Goal: Task Accomplishment & Management: Use online tool/utility

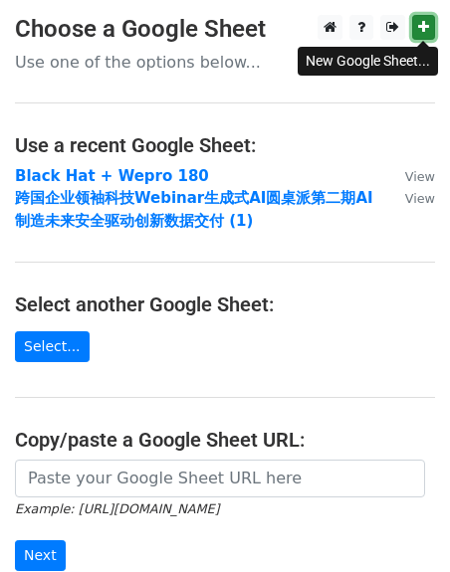
click at [414, 34] on link at bounding box center [423, 27] width 23 height 25
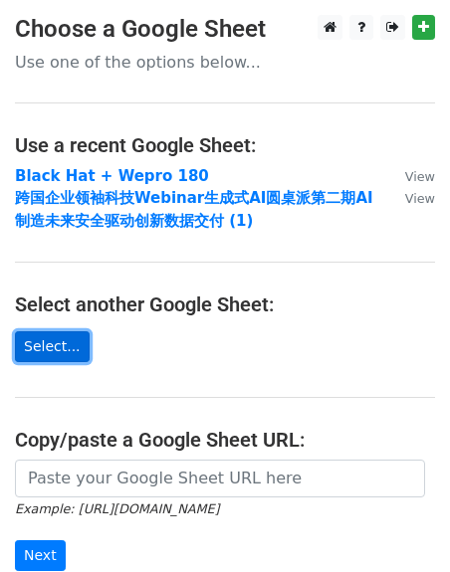
click at [67, 337] on link "Select..." at bounding box center [52, 346] width 75 height 31
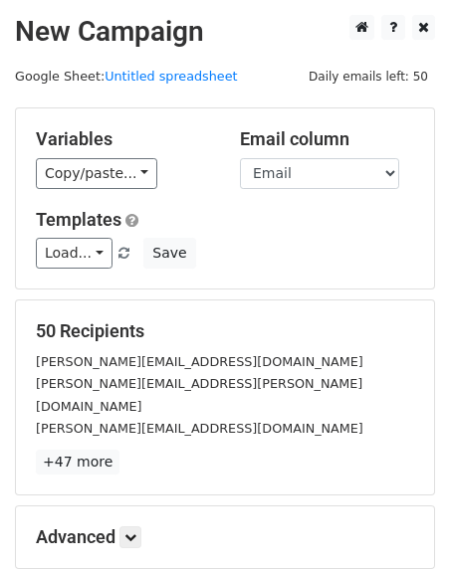
click at [27, 189] on div "Variables Copy/paste... {{Email}} {{Last name}} Email column Email Last name Te…" at bounding box center [225, 198] width 418 height 180
click at [89, 253] on link "Load..." at bounding box center [74, 253] width 77 height 31
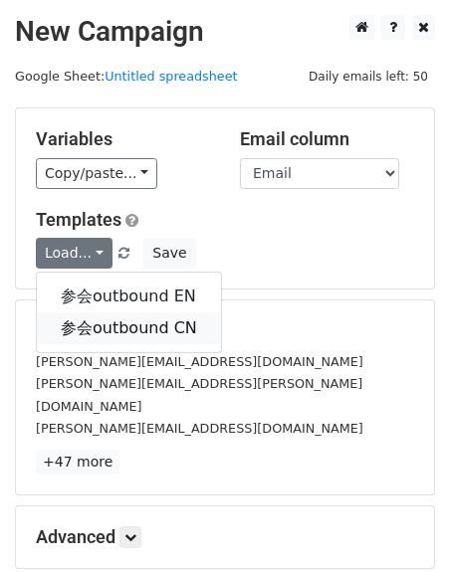
click at [98, 323] on link "参会outbound CN" at bounding box center [129, 328] width 184 height 32
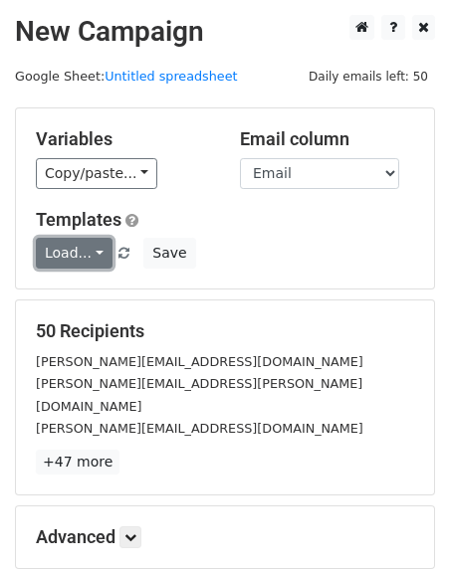
click at [69, 264] on link "Load..." at bounding box center [74, 253] width 77 height 31
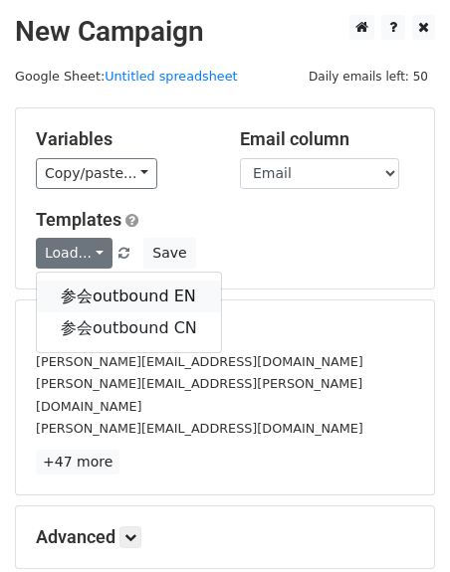
click at [92, 302] on link "参会outbound EN" at bounding box center [129, 297] width 184 height 32
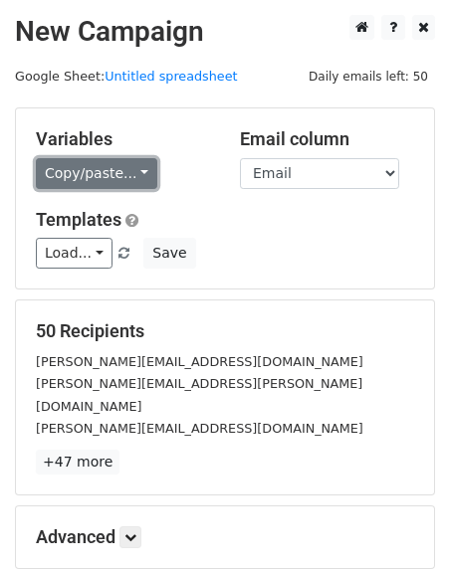
click at [101, 176] on link "Copy/paste..." at bounding box center [96, 173] width 121 height 31
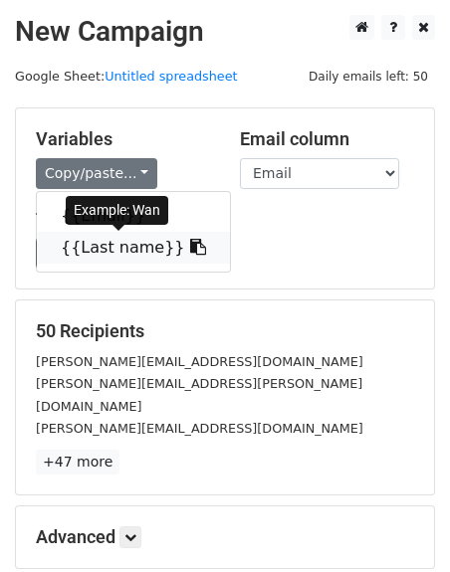
click at [101, 244] on link "{{Last name}}" at bounding box center [133, 248] width 193 height 32
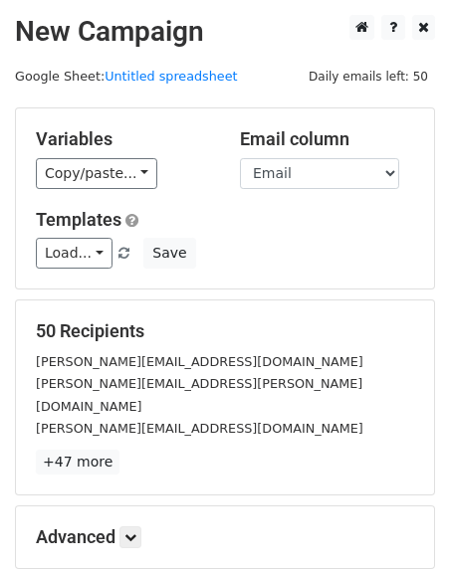
scroll to position [201, 0]
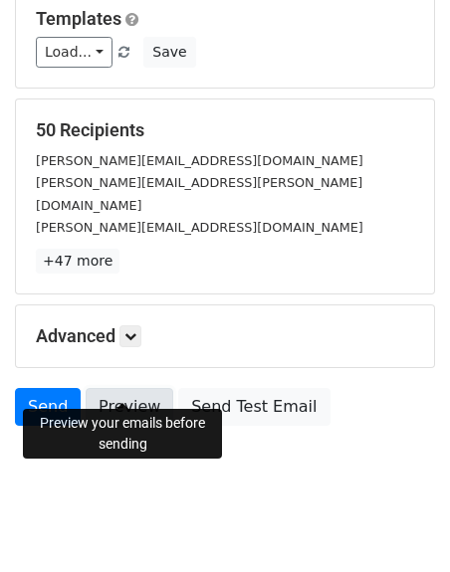
click at [118, 388] on link "Preview" at bounding box center [130, 407] width 88 height 38
